Goal: Information Seeking & Learning: Learn about a topic

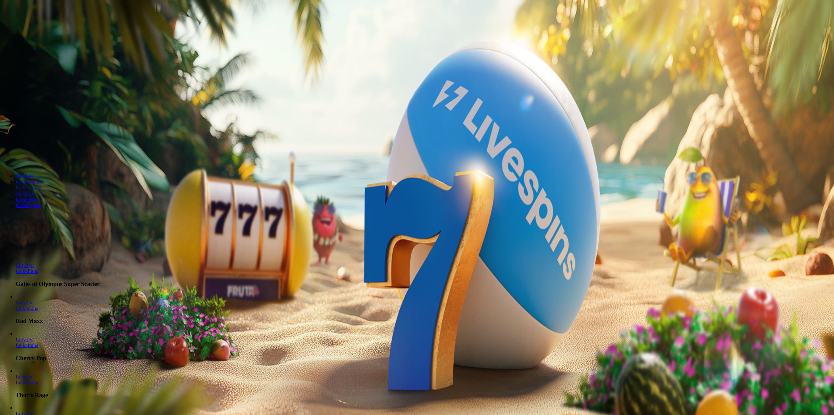
click at [38, 50] on span "Tarjoukset" at bounding box center [27, 47] width 22 height 6
drag, startPoint x: 43, startPoint y: 116, endPoint x: 70, endPoint y: 119, distance: 26.5
click at [38, 50] on span "Tarjoukset" at bounding box center [27, 47] width 22 height 6
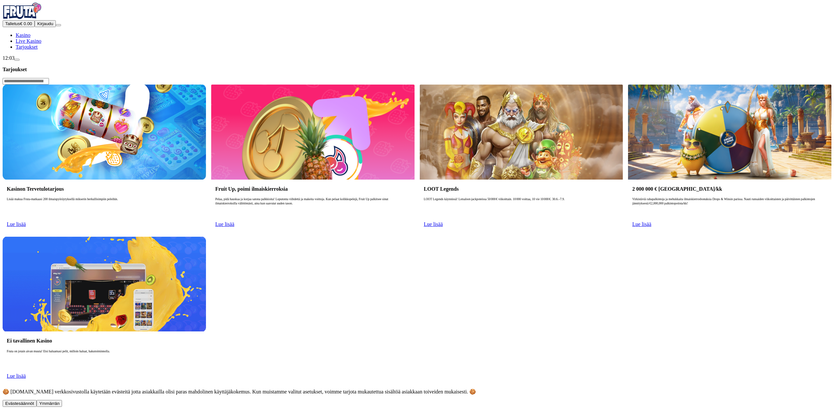
click at [26, 221] on link "Lue lisää" at bounding box center [16, 224] width 19 height 6
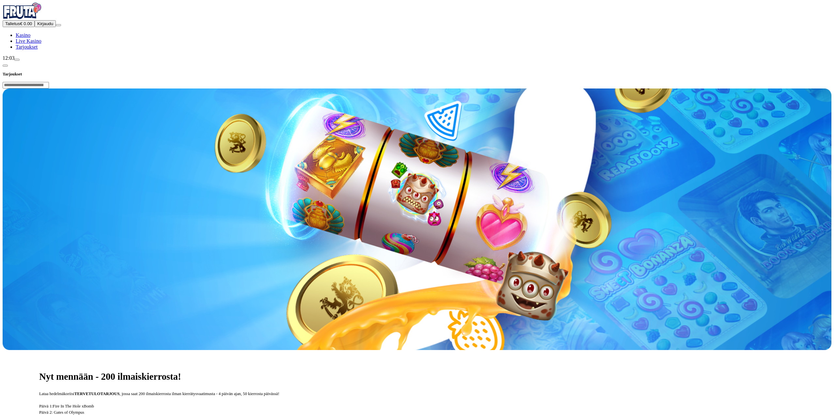
drag, startPoint x: 449, startPoint y: 160, endPoint x: 458, endPoint y: 154, distance: 10.9
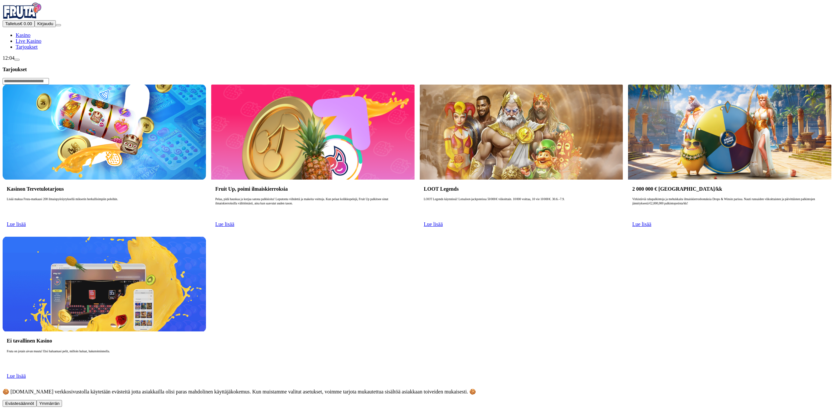
drag, startPoint x: 475, startPoint y: 146, endPoint x: 471, endPoint y: 143, distance: 5.1
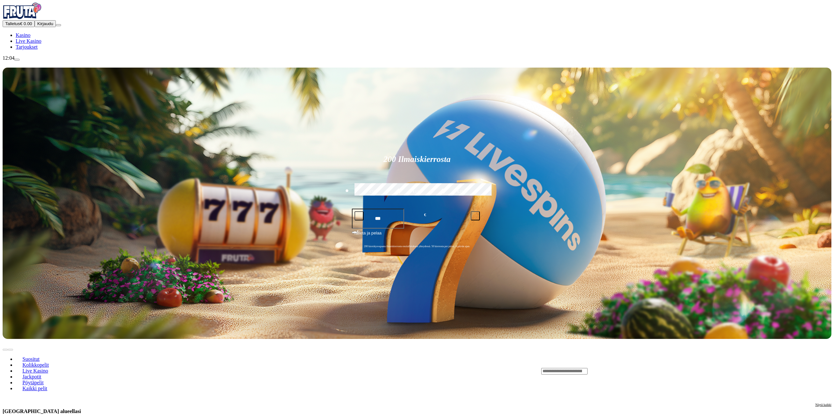
click at [38, 50] on span "Tarjoukset" at bounding box center [27, 47] width 22 height 6
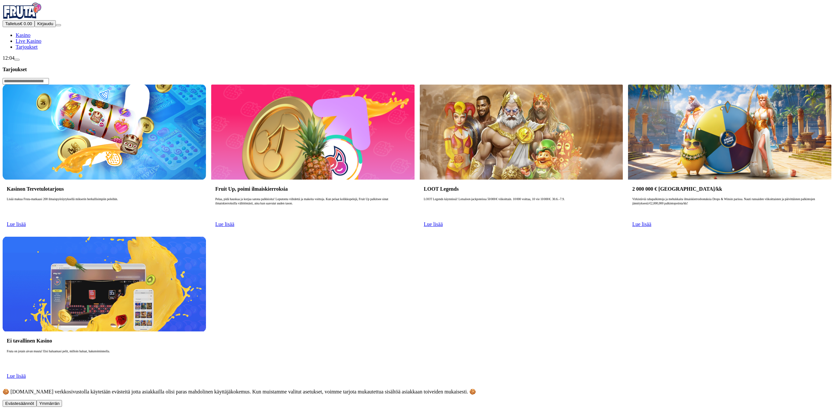
click at [26, 221] on link "Lue lisää" at bounding box center [16, 224] width 19 height 6
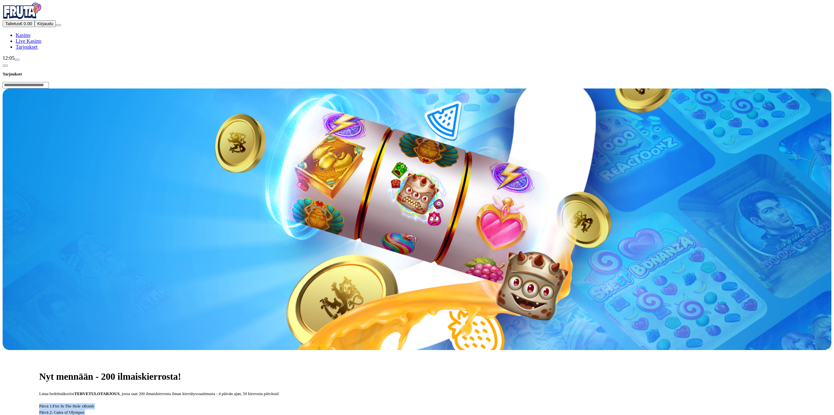
drag, startPoint x: 230, startPoint y: 326, endPoint x: 128, endPoint y: 311, distance: 103.0
click at [261, 403] on p "Päivä 1: Fire In The Hole xBomb Päivä 2: Gates of Olympus Päivä 3: Big Bass Bon…" at bounding box center [417, 415] width 756 height 25
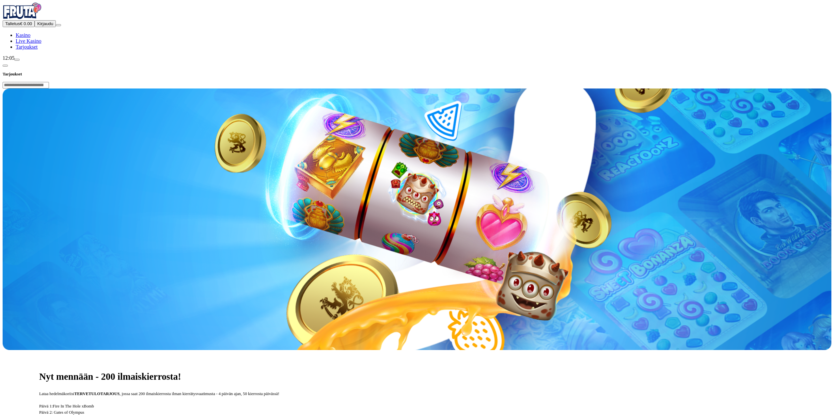
click at [261, 403] on p "Päivä 1: Fire In The Hole xBomb Päivä 2: Gates of Olympus Päivä 3: Big Bass Bon…" at bounding box center [417, 415] width 756 height 25
click at [222, 403] on p "Päivä 1: Fire In The Hole xBomb Päivä 2: Gates of Olympus Päivä 3: Big Bass Bon…" at bounding box center [417, 415] width 756 height 25
click at [246, 403] on p "Päivä 1: Fire In The Hole xBomb Päivä 2: Gates of Olympus Päivä 3: Big Bass Bon…" at bounding box center [417, 415] width 756 height 25
drag, startPoint x: 231, startPoint y: 330, endPoint x: 152, endPoint y: 324, distance: 79.2
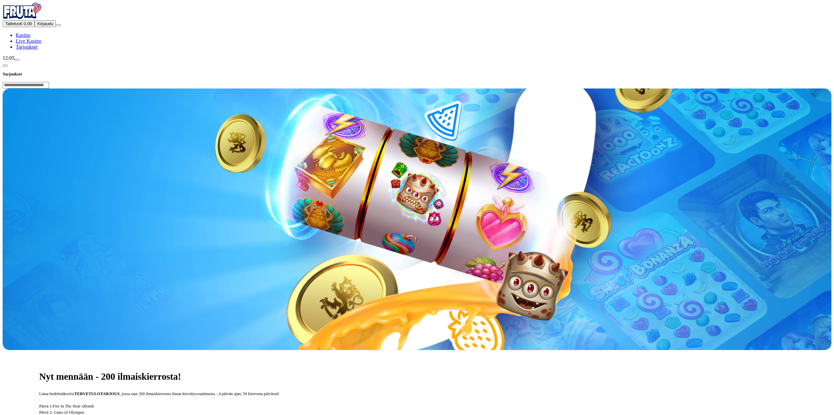
click at [155, 403] on p "Päivä 1: Fire In The Hole xBomb Päivä 2: Gates of Olympus Päivä 3: Big Bass Bon…" at bounding box center [417, 415] width 756 height 25
click at [149, 403] on p "Päivä 1: Fire In The Hole xBomb Päivä 2: Gates of Olympus Päivä 3: Big Bass Bon…" at bounding box center [417, 415] width 756 height 25
drag, startPoint x: 192, startPoint y: 324, endPoint x: 292, endPoint y: 330, distance: 100.1
click at [294, 403] on p "Päivä 1: Fire In The Hole xBomb Päivä 2: Gates of Olympus Päivä 3: Big Bass Bon…" at bounding box center [417, 415] width 756 height 25
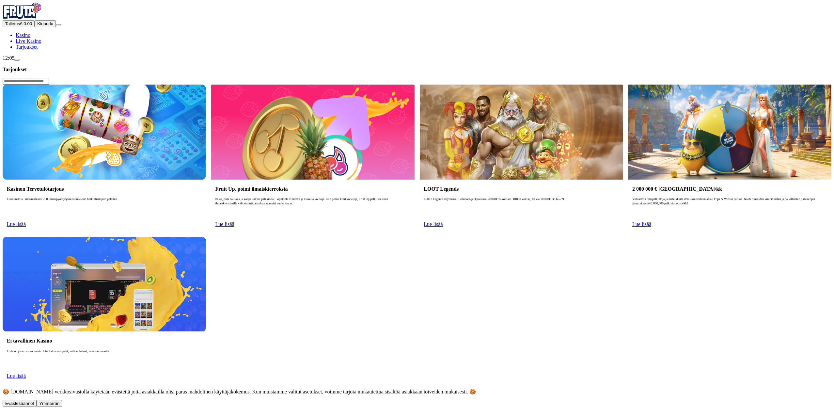
click at [31, 16] on img "Primary" at bounding box center [22, 11] width 39 height 16
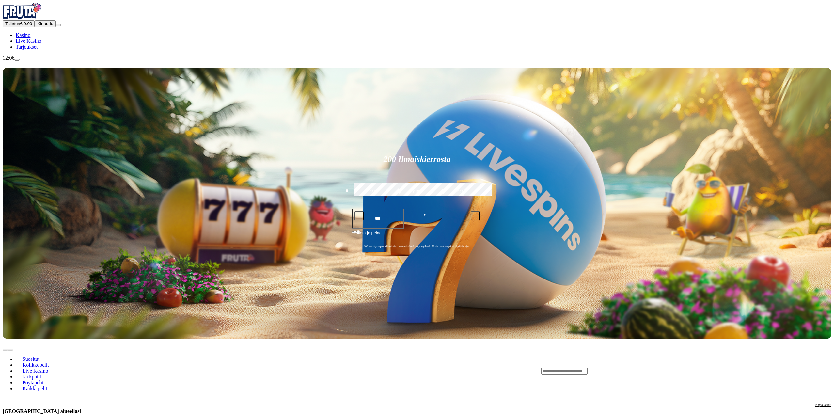
click at [38, 50] on span "Tarjoukset" at bounding box center [27, 47] width 22 height 6
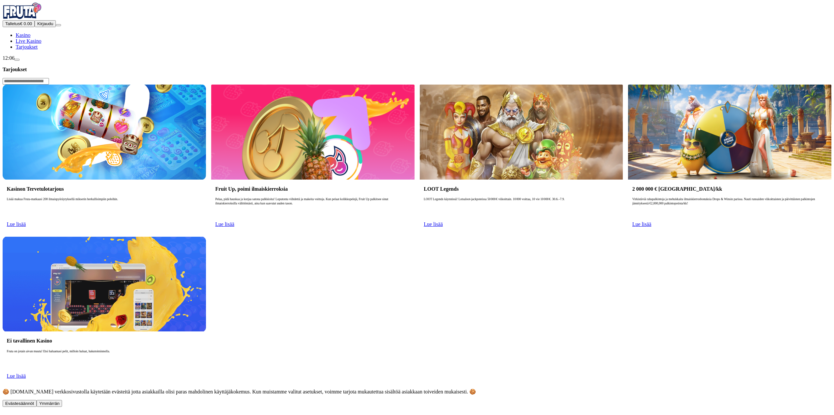
click at [394, 250] on div "Kasinon Tervetulotarjous Lisää makua Fruta-matkaasi 200 ilmaispyöräytyksellä mi…" at bounding box center [417, 234] width 829 height 299
drag, startPoint x: 509, startPoint y: 135, endPoint x: 493, endPoint y: 134, distance: 16.0
click at [493, 197] on p "LOOT Legends käynnissä! Lotsaloot‑jackpoteissa 50 000 € viikoittain. 10 000 voi…" at bounding box center [521, 207] width 195 height 21
click at [508, 197] on p "LOOT Legends käynnissä! Lotsaloot‑jackpoteissa 50 000 € viikoittain. 10 000 voi…" at bounding box center [521, 207] width 195 height 21
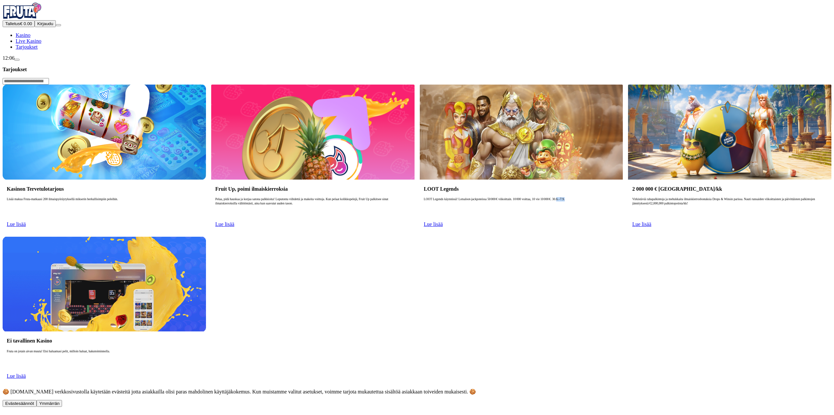
click at [501, 197] on p "LOOT Legends käynnissä! Lotsaloot‑jackpoteissa 50 000 € viikoittain. 10 000 voi…" at bounding box center [521, 207] width 195 height 21
click at [499, 197] on p "LOOT Legends käynnissä! Lotsaloot‑jackpoteissa 50 000 € viikoittain. 10 000 voi…" at bounding box center [521, 207] width 195 height 21
drag, startPoint x: 498, startPoint y: 134, endPoint x: 517, endPoint y: 133, distance: 18.6
click at [517, 197] on p "LOOT Legends käynnissä! Lotsaloot‑jackpoteissa 50 000 € viikoittain. 10 000 voi…" at bounding box center [521, 207] width 195 height 21
drag, startPoint x: 517, startPoint y: 133, endPoint x: 515, endPoint y: 125, distance: 8.3
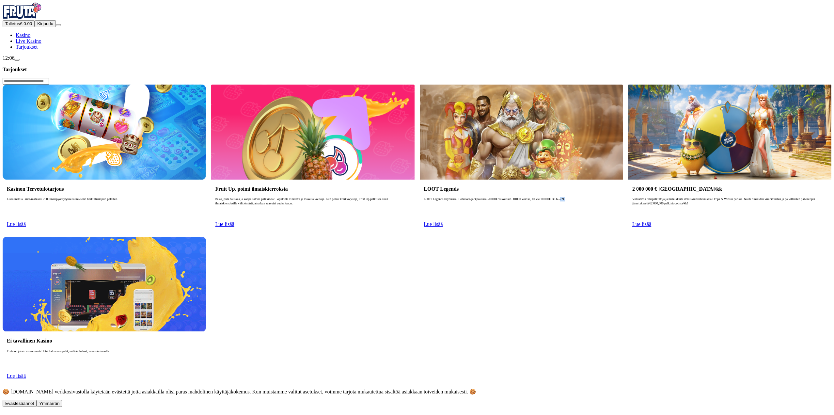
click at [517, 197] on p "LOOT Legends käynnissä! Lotsaloot‑jackpoteissa 50 000 € viikoittain. 10 000 voi…" at bounding box center [521, 207] width 195 height 21
drag, startPoint x: 513, startPoint y: 137, endPoint x: 518, endPoint y: 140, distance: 5.4
click at [513, 197] on p "LOOT Legends käynnissä! Lotsaloot‑jackpoteissa 50 000 € viikoittain. 10 000 voi…" at bounding box center [521, 207] width 195 height 21
click at [681, 197] on p "Virkistäviä rahapalkintoja ja mehukkaita ilmaiskierrosbonuksia Drops & Winsin p…" at bounding box center [729, 207] width 195 height 21
drag, startPoint x: 710, startPoint y: 142, endPoint x: 648, endPoint y: 124, distance: 64.3
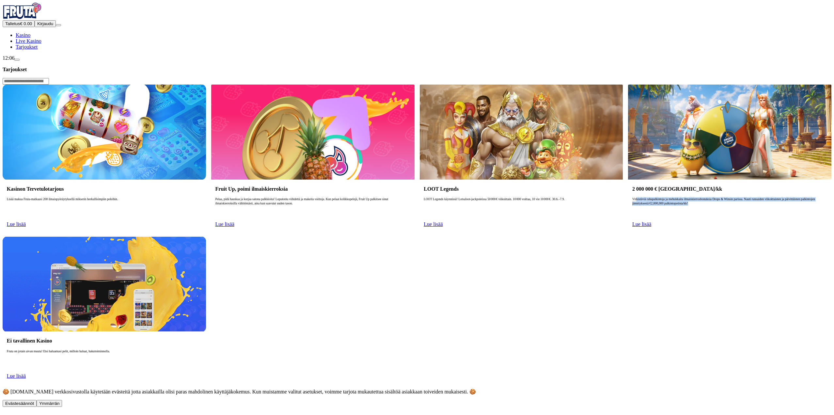
click at [648, 180] on div "2 000 000 € Palkintopotti/kk Virkistäviä rahapalkintoja ja mehukkaita ilmaiskie…" at bounding box center [729, 206] width 203 height 52
click at [692, 197] on p "Virkistäviä rahapalkintoja ja mehukkaita ilmaiskierrosbonuksia Drops & Winsin p…" at bounding box center [729, 207] width 195 height 21
drag, startPoint x: 482, startPoint y: 264, endPoint x: 487, endPoint y: 259, distance: 7.2
click at [483, 263] on div "Kasinon Tervetulotarjous Lisää makua Fruta-matkaasi 200 ilmaispyöräytyksellä mi…" at bounding box center [417, 234] width 829 height 299
